Goal: Information Seeking & Learning: Learn about a topic

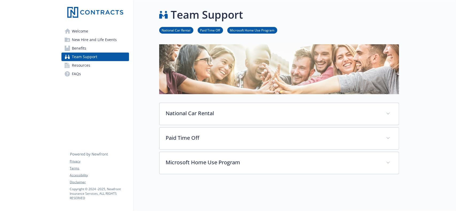
click at [89, 69] on span "Resources" at bounding box center [81, 65] width 18 height 9
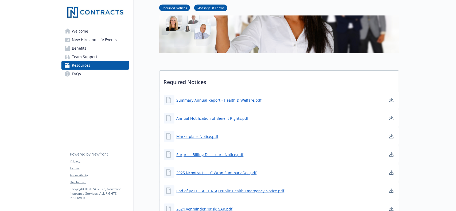
scroll to position [86, 0]
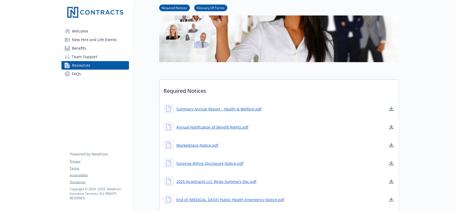
scroll to position [74, 0]
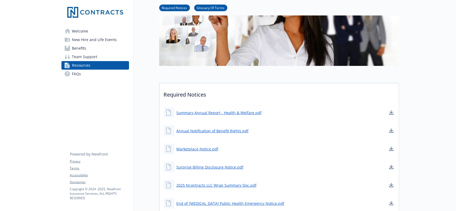
click at [86, 55] on span "Team Support" at bounding box center [84, 57] width 25 height 9
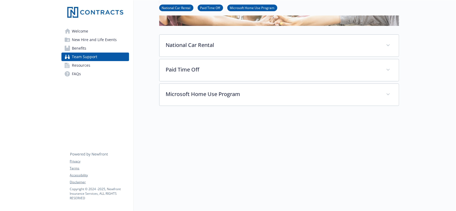
click at [88, 50] on link "Benefits" at bounding box center [95, 48] width 68 height 9
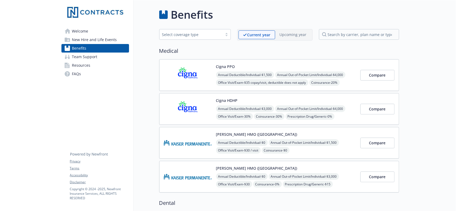
click at [98, 36] on span "New Hire and Life Events" at bounding box center [94, 39] width 45 height 9
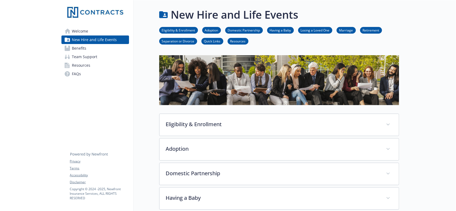
click at [94, 32] on link "Welcome" at bounding box center [95, 31] width 68 height 9
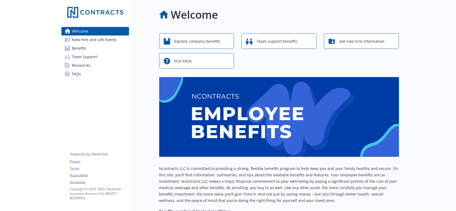
click at [93, 72] on link "FAQs" at bounding box center [95, 74] width 68 height 9
